Goal: Task Accomplishment & Management: Use online tool/utility

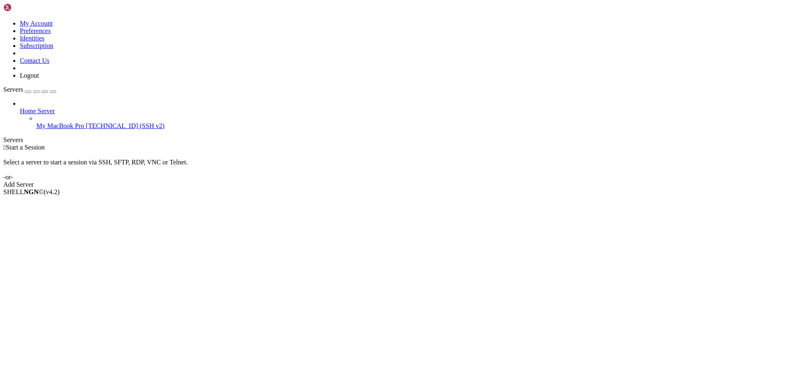
click at [63, 100] on div "Home Server My MacBook Pro [TECHNICAL_ID] (SSH v2)" at bounding box center [396, 115] width 787 height 30
click at [64, 122] on link "My MacBook Pro [TECHNICAL_ID] (SSH v2)" at bounding box center [413, 125] width 754 height 7
click at [86, 122] on span "[TECHNICAL_ID] (SSH v2)" at bounding box center [125, 125] width 79 height 7
click at [65, 122] on span "My MacBook Pro" at bounding box center [60, 125] width 48 height 7
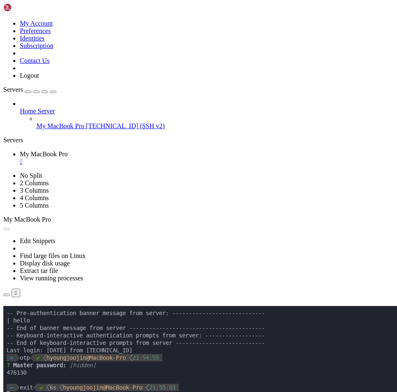
click at [170, 158] on div "" at bounding box center [206, 161] width 373 height 7
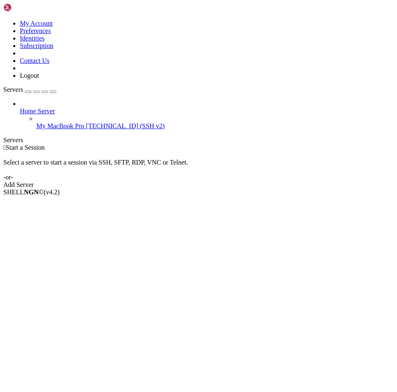
click at [131, 168] on div " Start a Session Select a server to start a session via SSH, SFTP, RDP, VNC or…" at bounding box center [198, 166] width 390 height 45
